Goal: Book appointment/travel/reservation

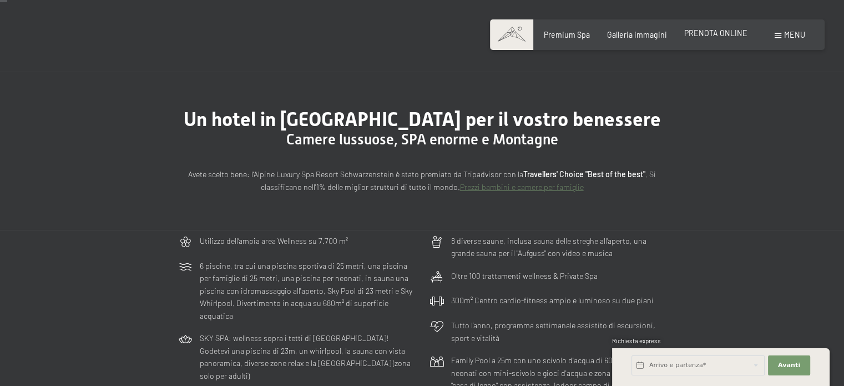
click at [726, 33] on span "PRENOTA ONLINE" at bounding box center [716, 32] width 63 height 9
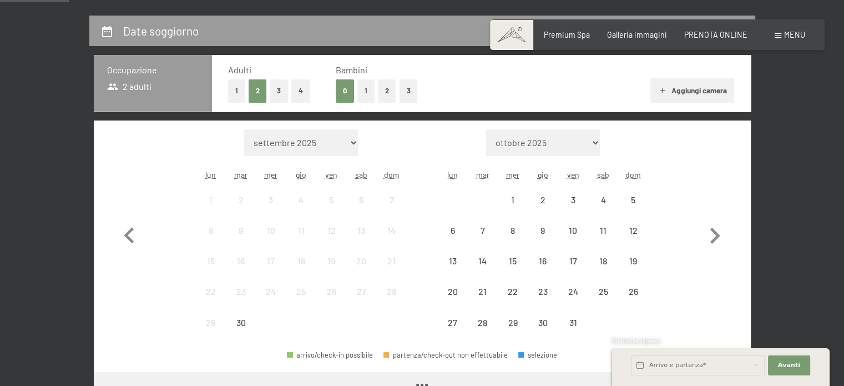
scroll to position [286, 0]
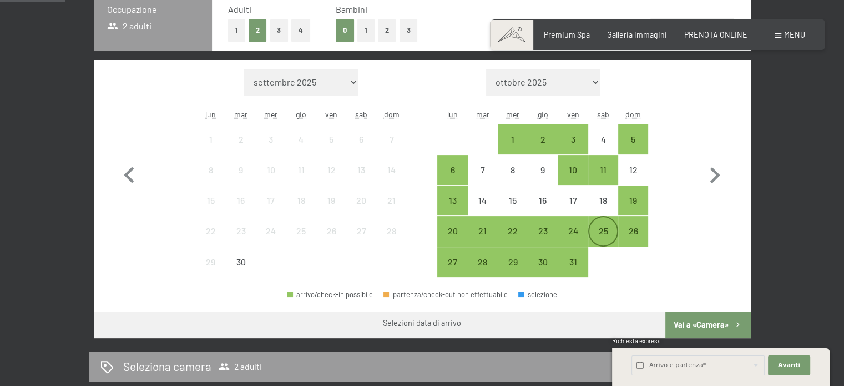
click at [606, 227] on div "25" at bounding box center [604, 241] width 28 height 28
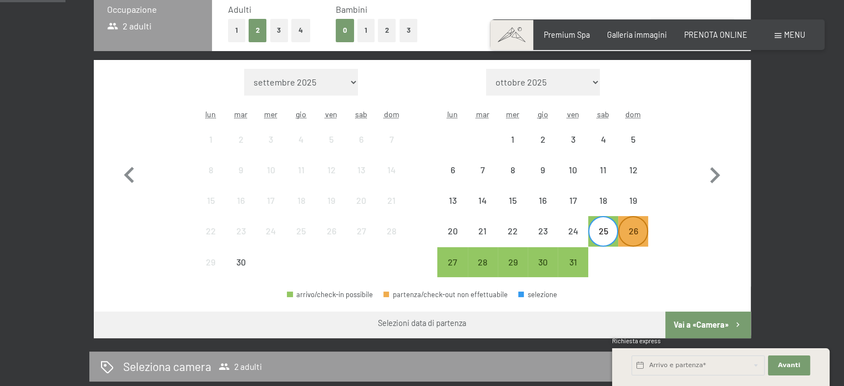
click at [640, 236] on div "26" at bounding box center [634, 241] width 28 height 28
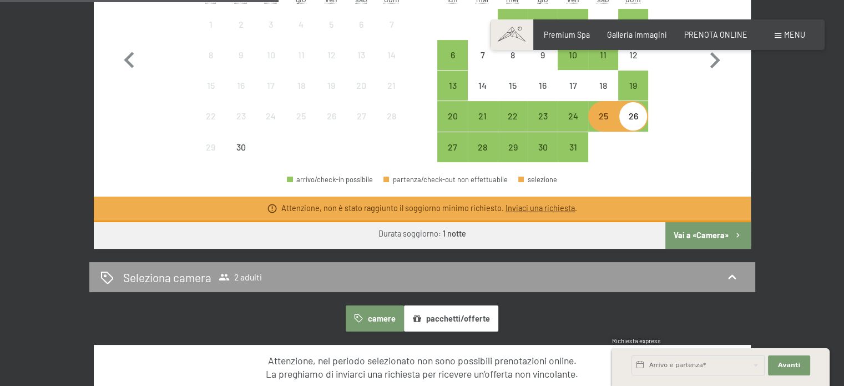
scroll to position [401, 0]
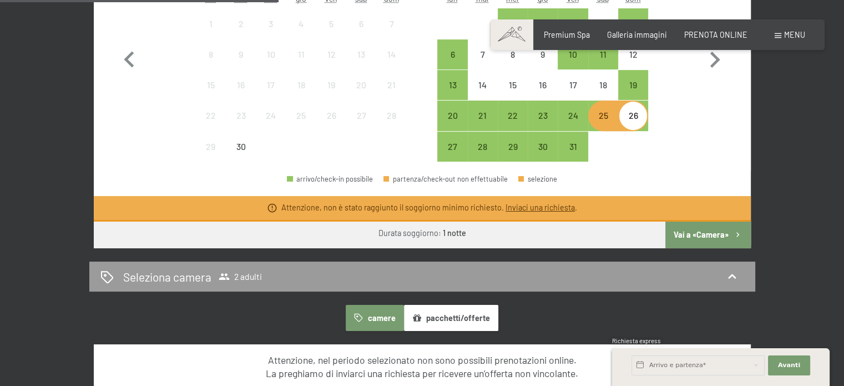
click at [701, 233] on button "Vai a «Camera»" at bounding box center [708, 235] width 85 height 27
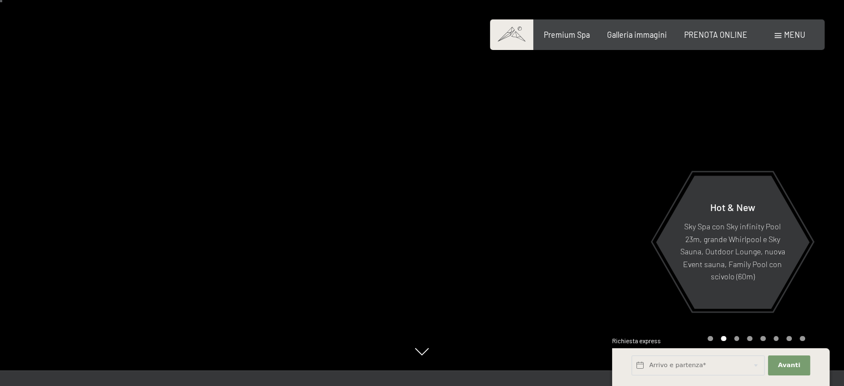
scroll to position [17, 0]
click at [632, 41] on div "Prenotazione Richiesta Premium Spa Galleria immagini PRENOTA ONLINE Menu DE IT …" at bounding box center [657, 34] width 295 height 11
click at [634, 36] on span "Galleria immagini" at bounding box center [637, 32] width 60 height 9
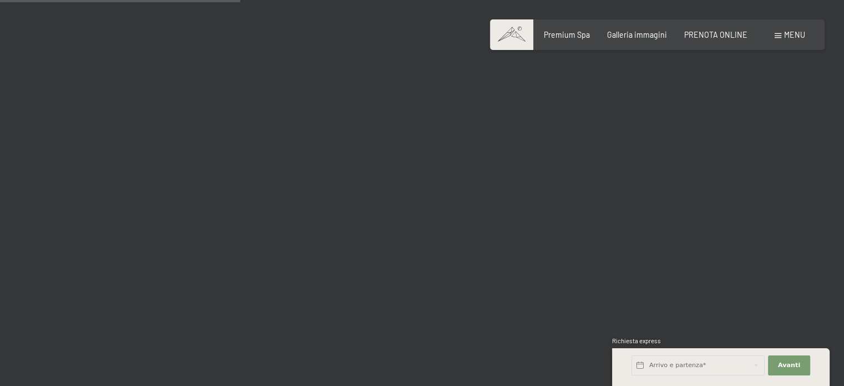
scroll to position [3410, 0]
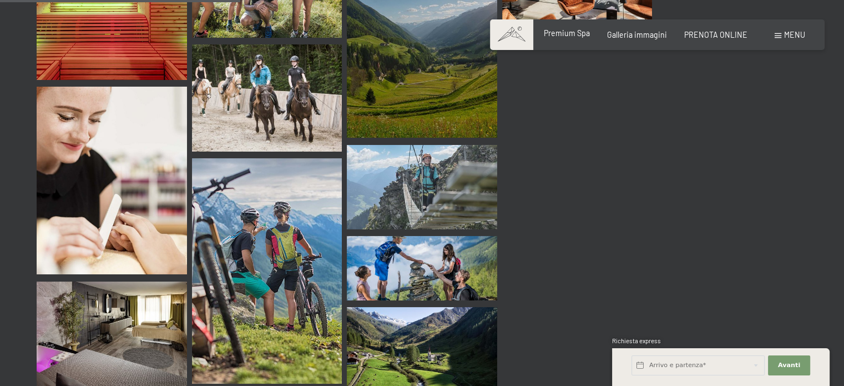
click at [580, 30] on span "Premium Spa" at bounding box center [567, 32] width 46 height 9
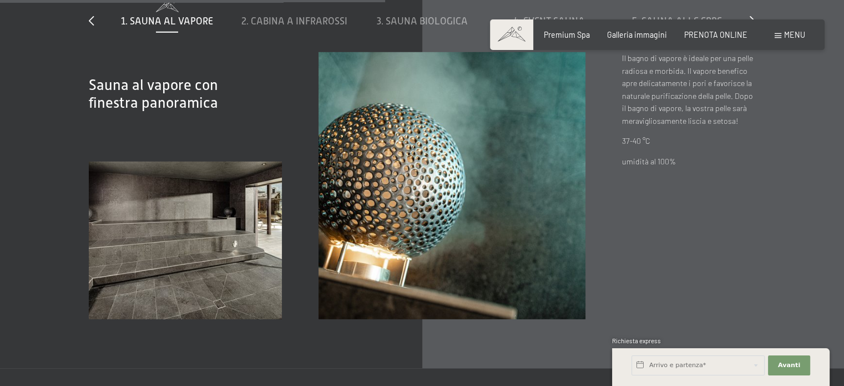
scroll to position [3199, 0]
click at [422, 19] on span "3. Sauna biologica" at bounding box center [422, 20] width 91 height 11
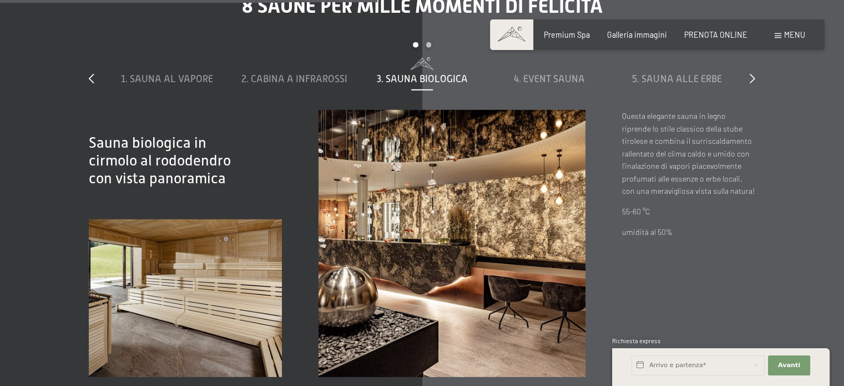
scroll to position [3136, 0]
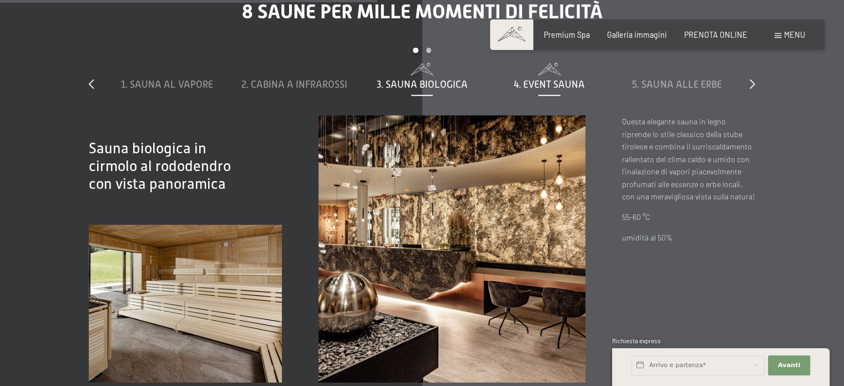
click at [555, 75] on div "4. Event Sauna" at bounding box center [550, 77] width 118 height 28
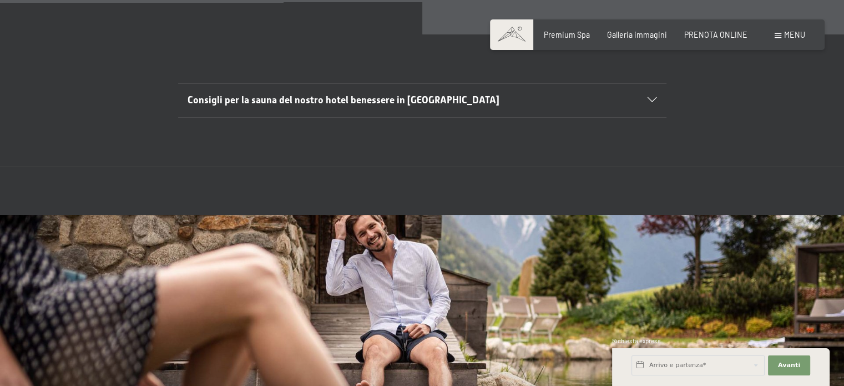
scroll to position [3537, 0]
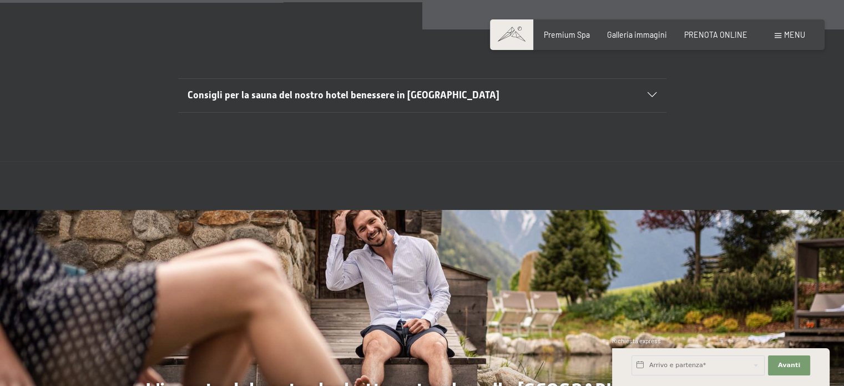
click at [410, 93] on span "Consigli per la sauna del nostro hotel benessere in [GEOGRAPHIC_DATA]" at bounding box center [344, 94] width 312 height 11
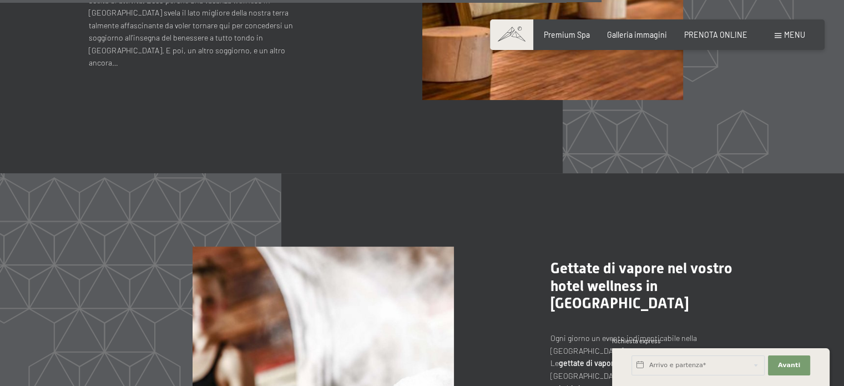
scroll to position [4371, 0]
